Goal: Transaction & Acquisition: Download file/media

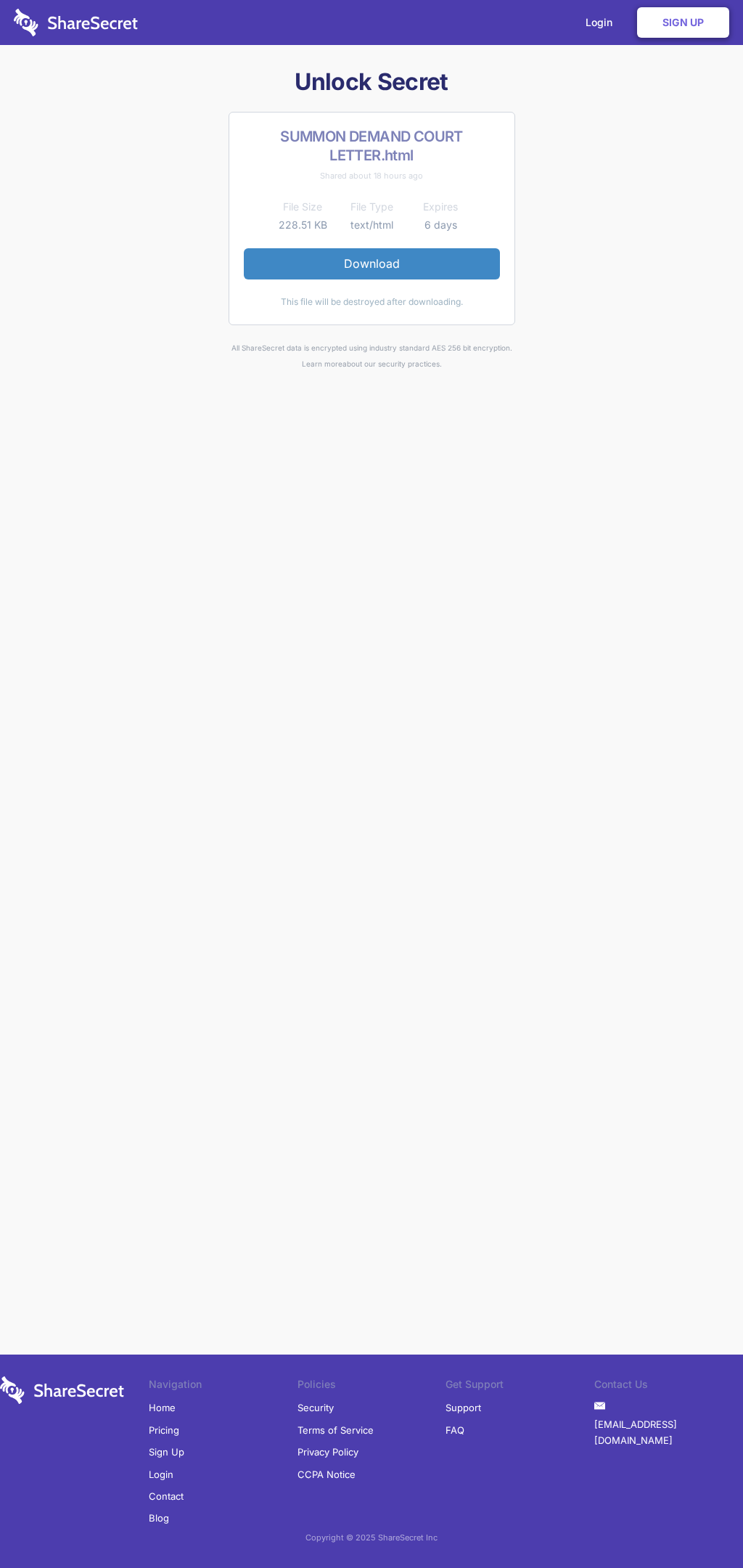
click at [372, 264] on link "Download" at bounding box center [371, 264] width 256 height 30
